Goal: Navigation & Orientation: Find specific page/section

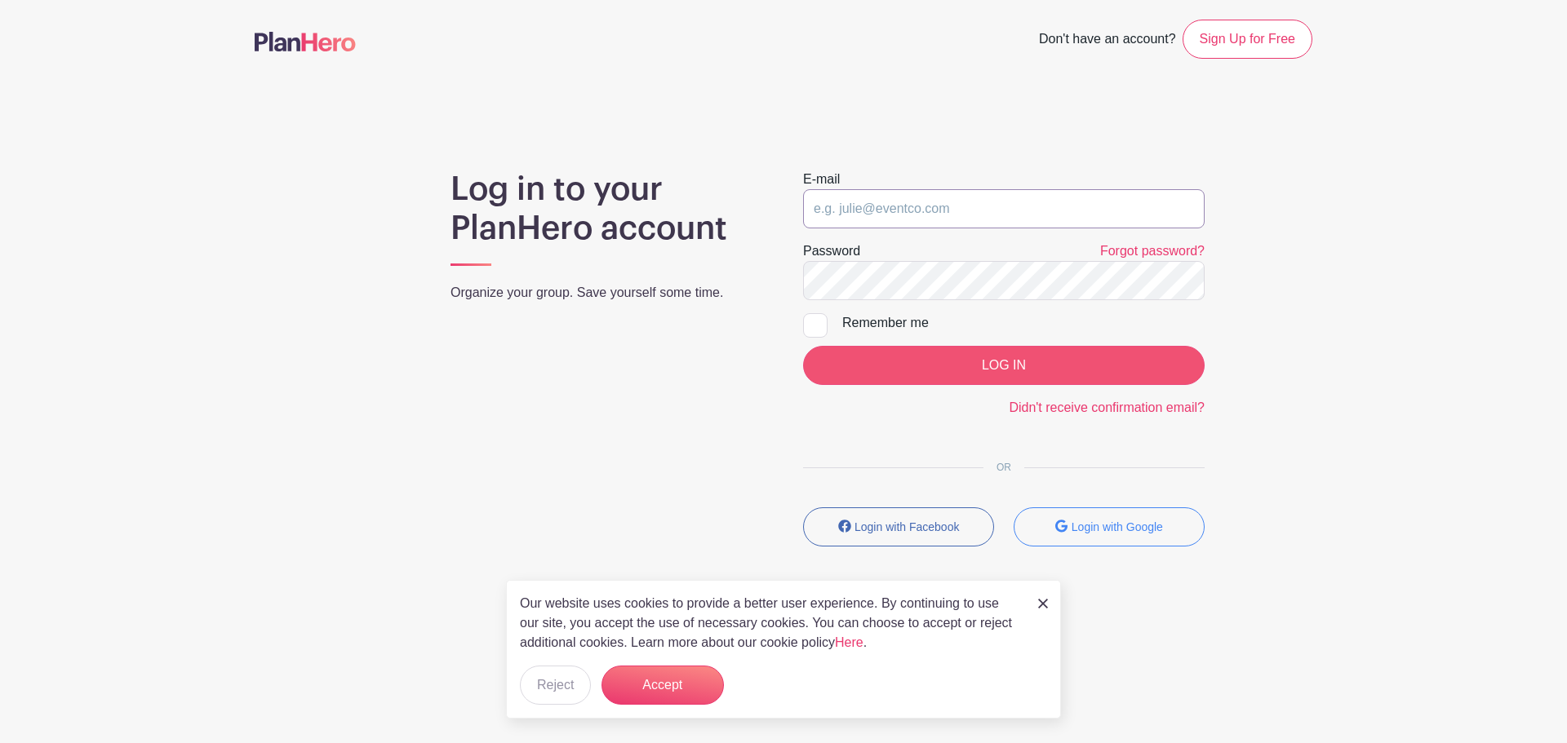
type input "[EMAIL_ADDRESS][DOMAIN_NAME]"
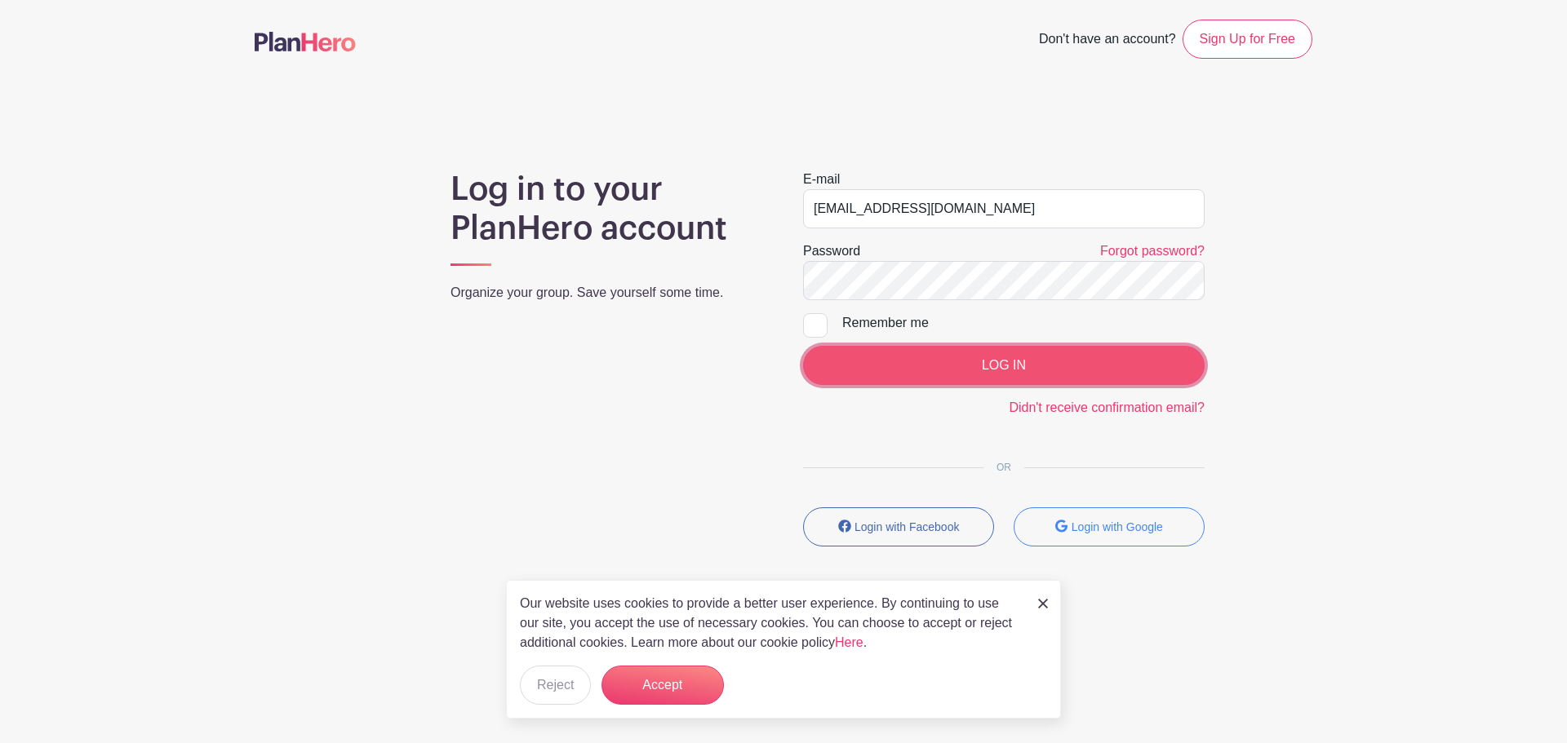
click at [1035, 365] on input "LOG IN" at bounding box center [1003, 365] width 401 height 39
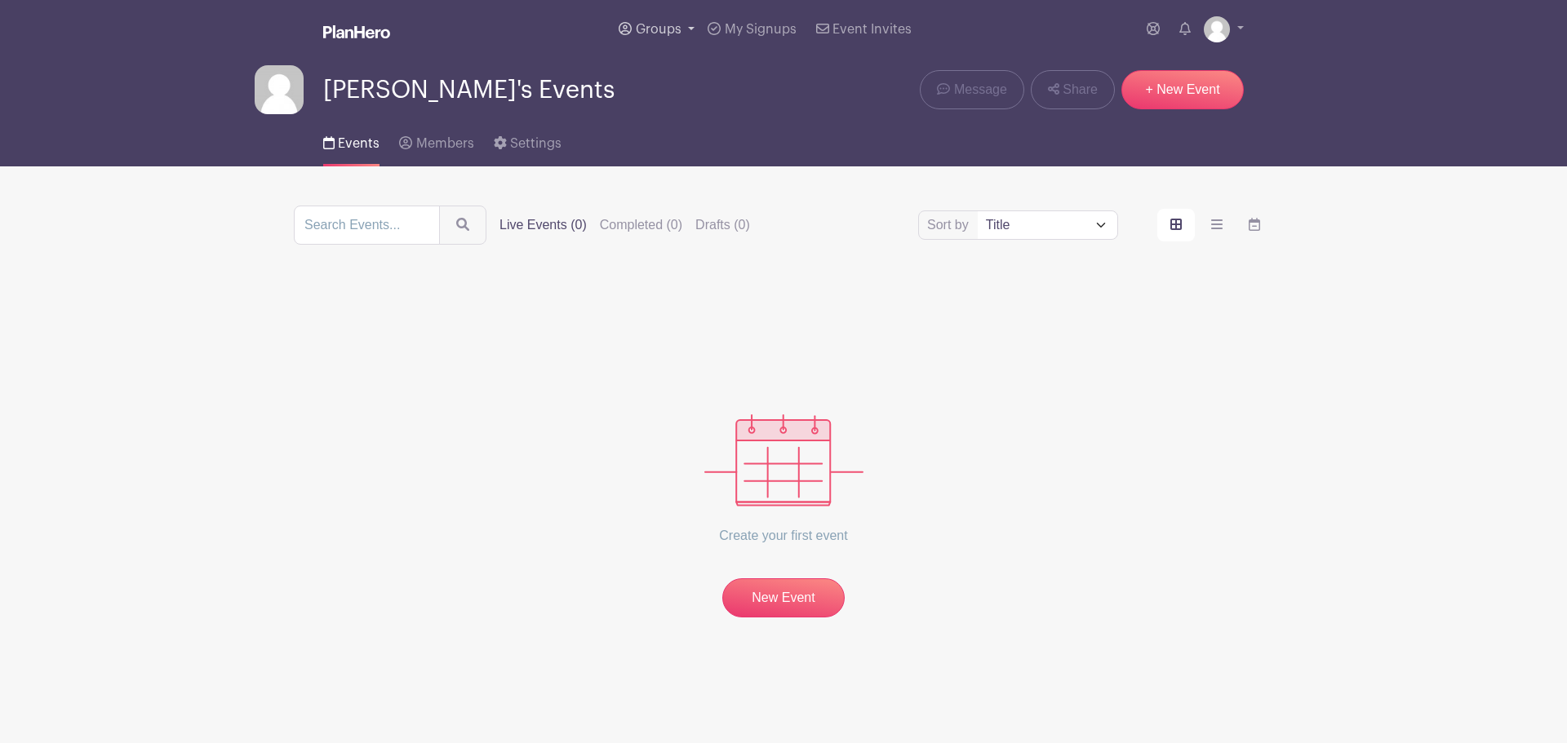
click at [668, 27] on span "Groups" at bounding box center [659, 29] width 46 height 13
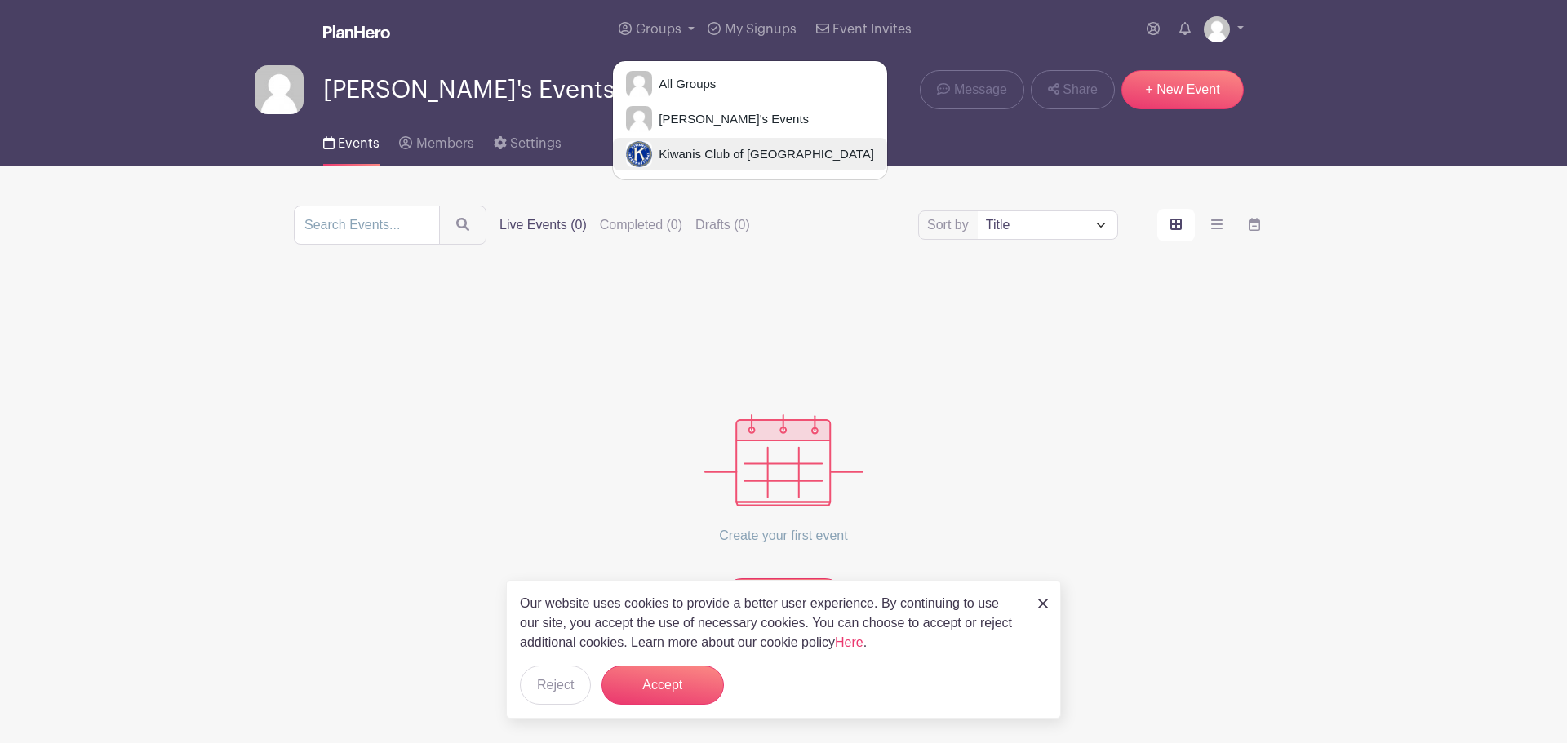
click at [680, 154] on span "Kiwanis Club of [GEOGRAPHIC_DATA]" at bounding box center [763, 154] width 222 height 19
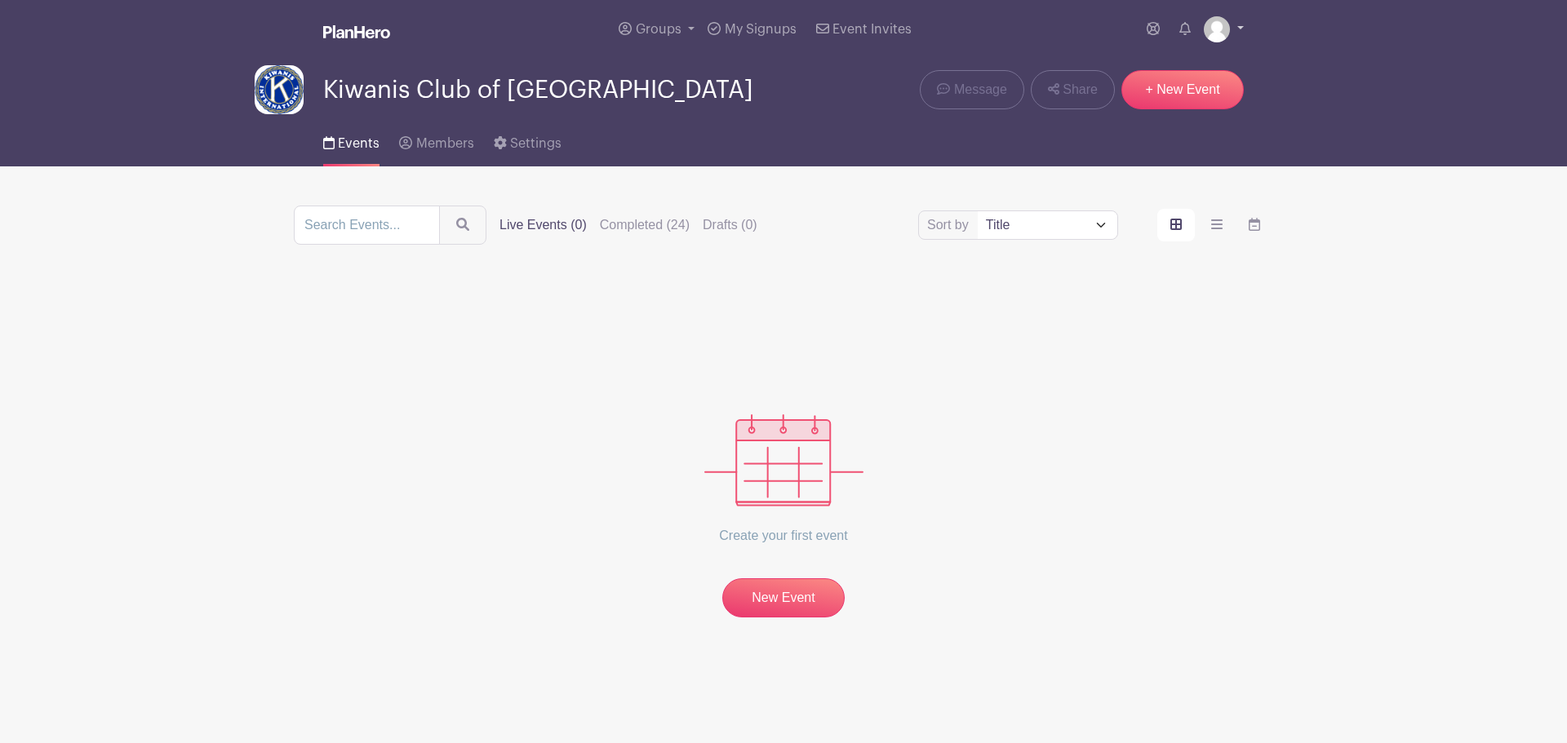
click at [1242, 24] on link at bounding box center [1224, 29] width 40 height 26
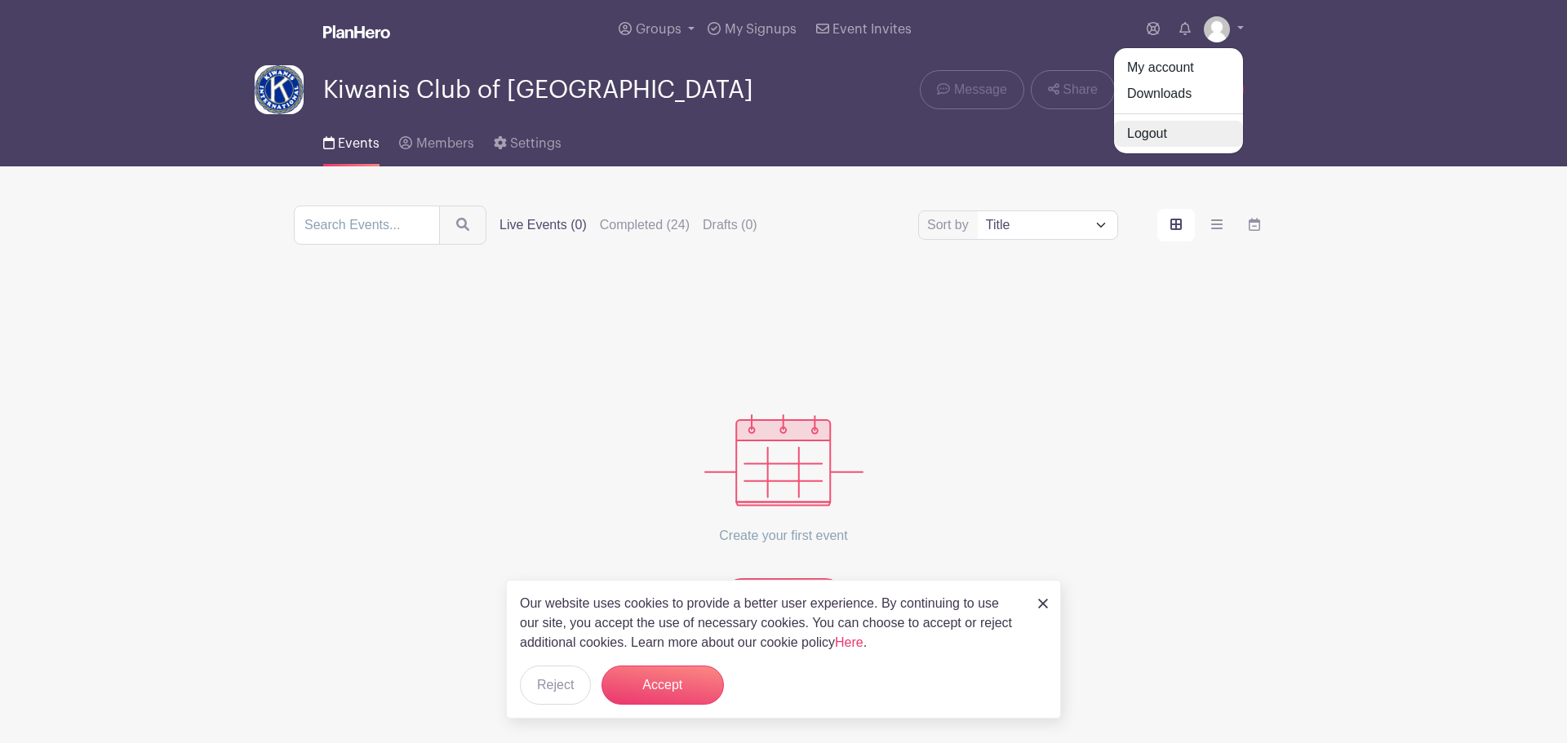
click at [1143, 136] on link "Logout" at bounding box center [1178, 134] width 129 height 26
